Goal: Find specific page/section: Find specific page/section

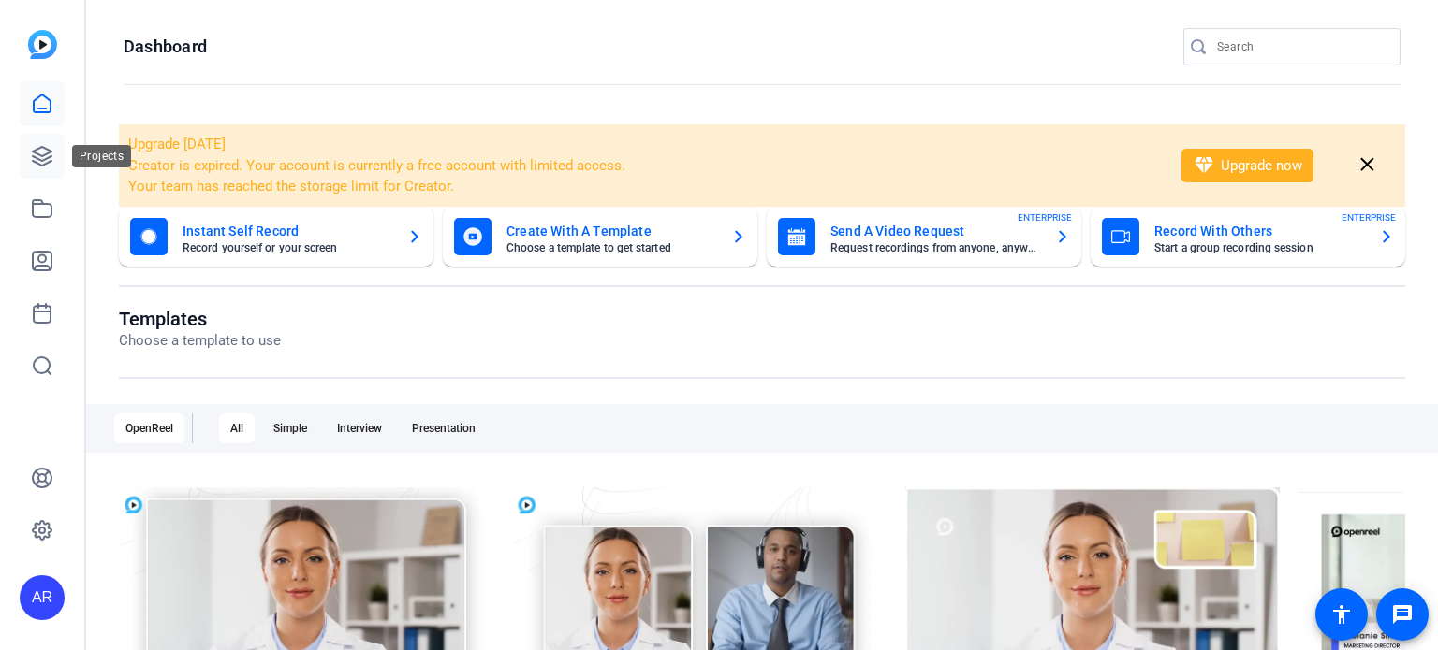
click at [26, 156] on link at bounding box center [42, 156] width 45 height 45
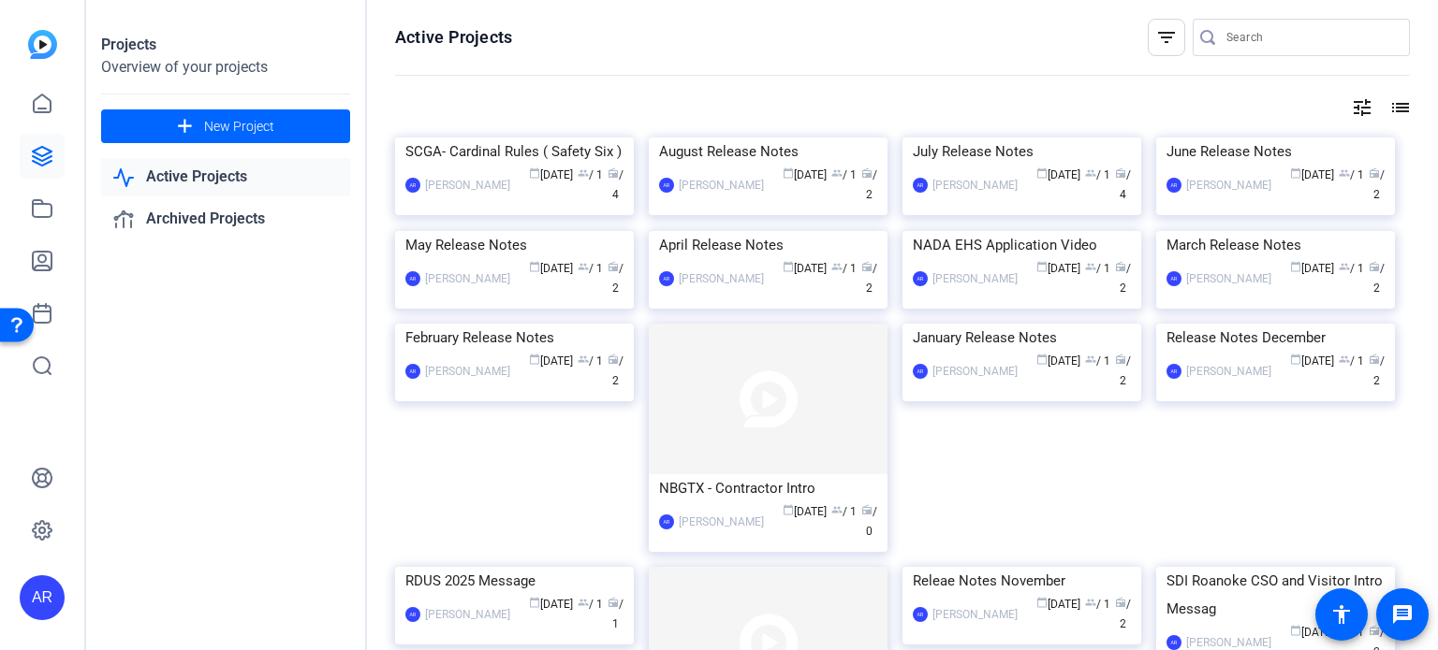
click at [1248, 32] on input "Search" at bounding box center [1310, 37] width 168 height 22
type input "TMS"
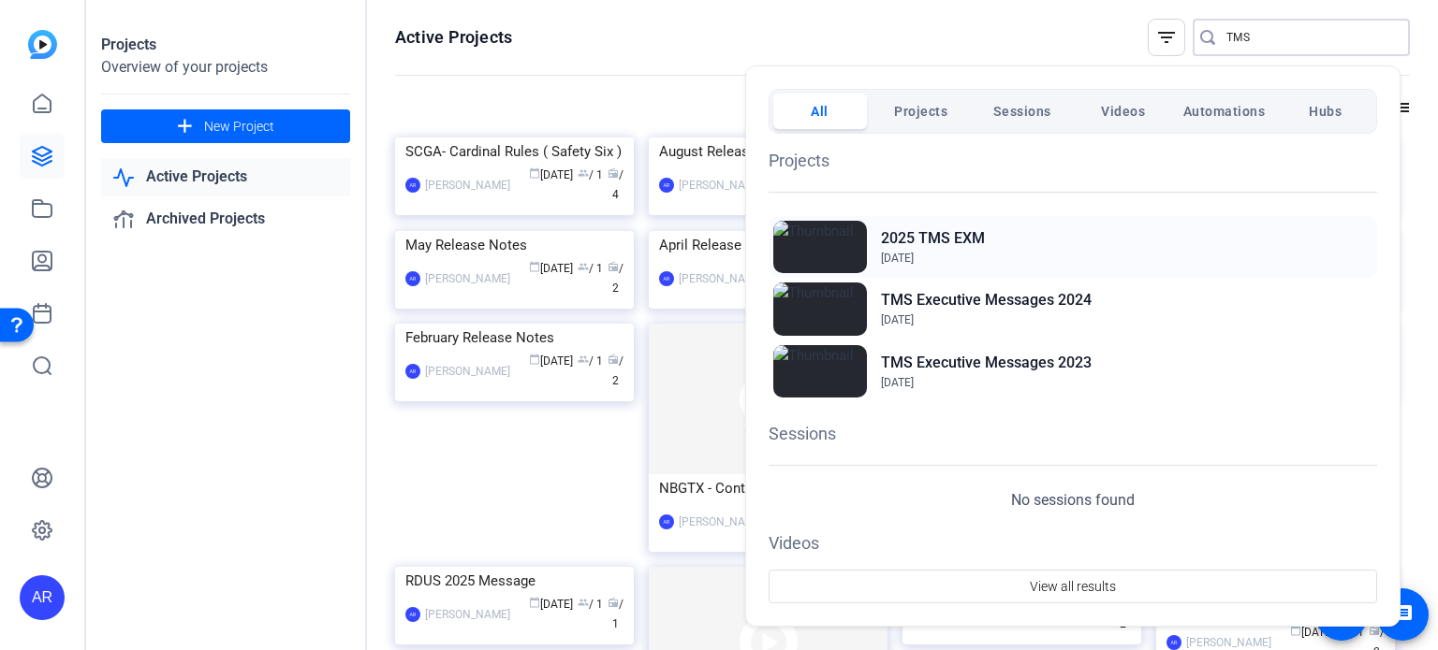
click at [952, 240] on h2 "2025 TMS EXM" at bounding box center [933, 238] width 104 height 22
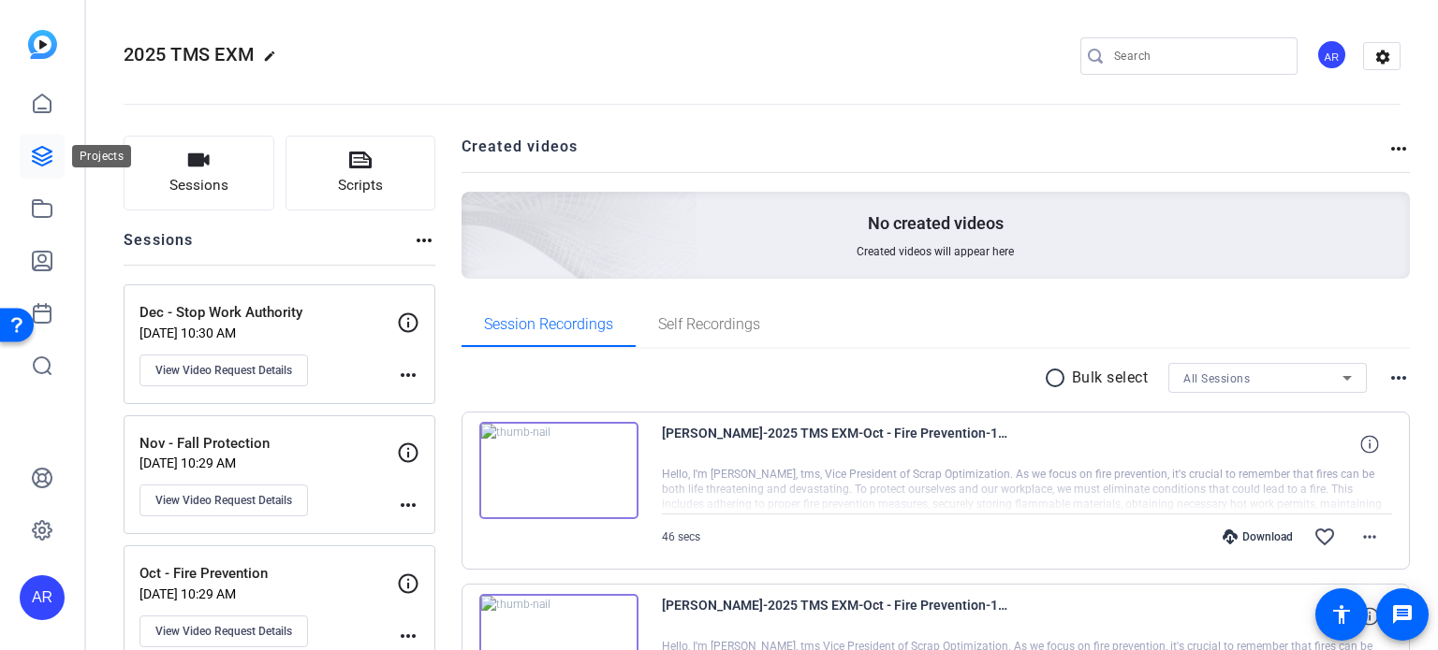
click at [53, 156] on link at bounding box center [42, 156] width 45 height 45
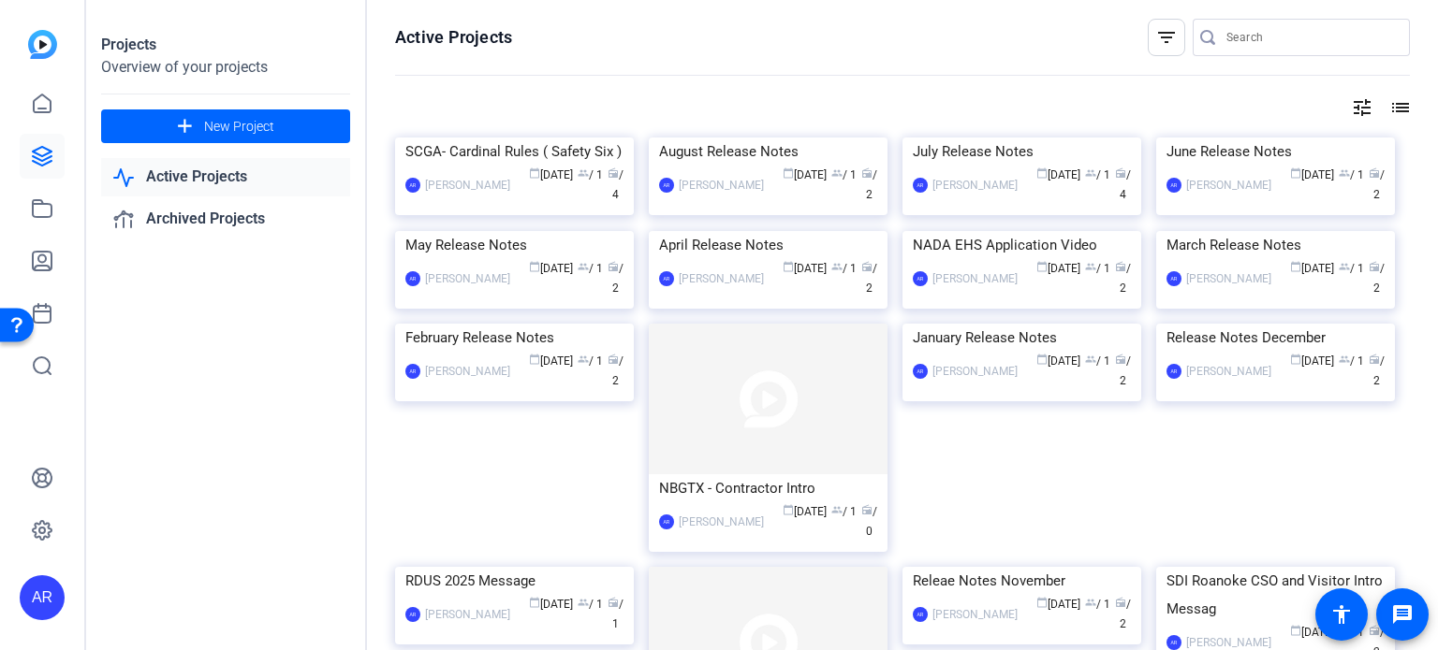
click at [1235, 44] on input "Search" at bounding box center [1310, 37] width 168 height 22
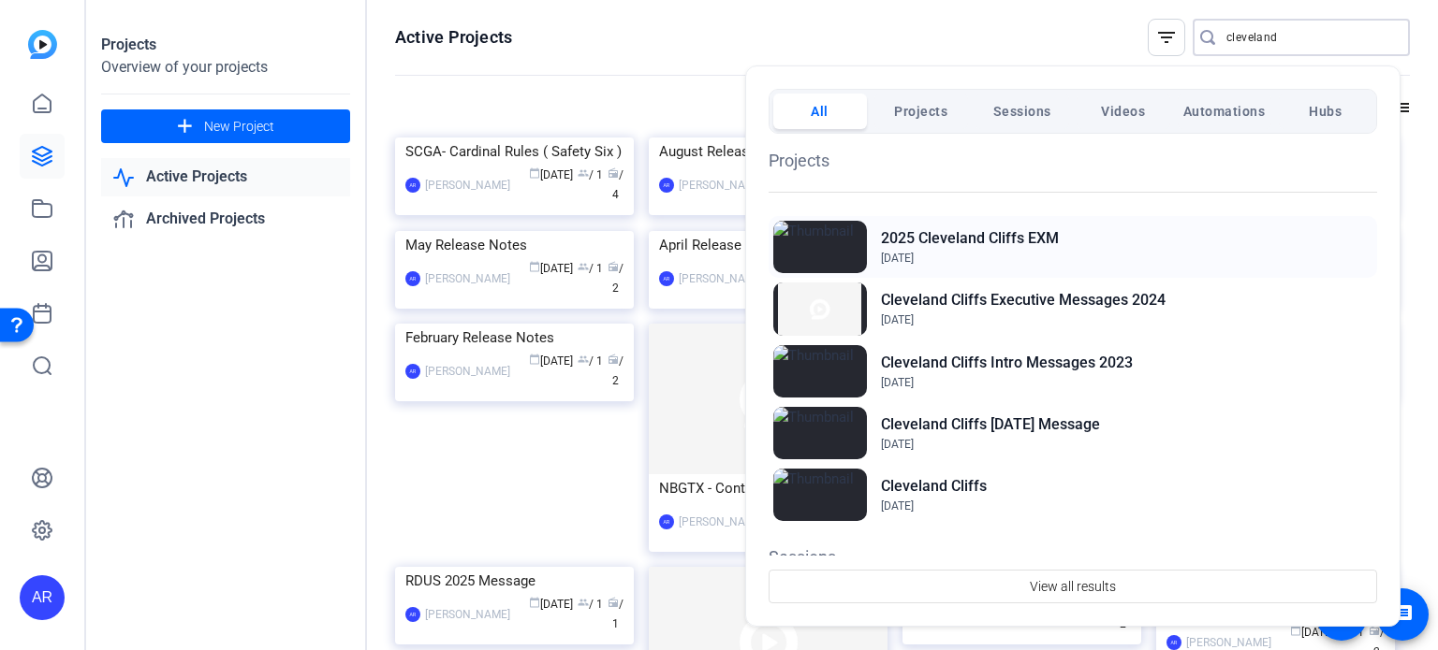
type input "cleveland"
click at [1014, 242] on h2 "2025 Cleveland Cliffs EXM" at bounding box center [970, 238] width 178 height 22
